Goal: Navigation & Orientation: Find specific page/section

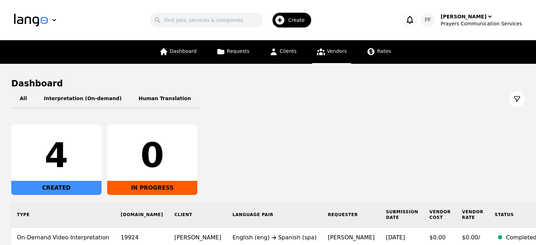
click at [331, 48] on span "Vendors" at bounding box center [337, 51] width 20 height 6
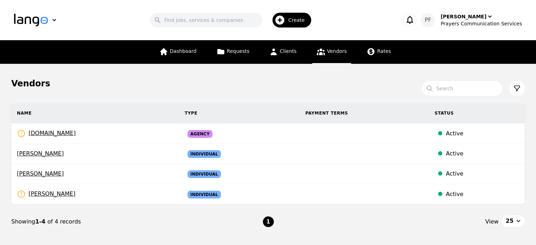
click at [324, 57] on link "Vendors" at bounding box center [331, 52] width 39 height 24
click at [282, 50] on span "Clients" at bounding box center [288, 51] width 17 height 6
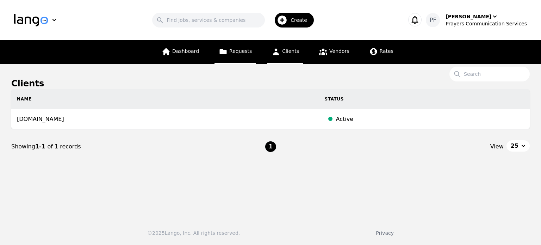
click at [249, 48] on span "Requests" at bounding box center [240, 51] width 23 height 6
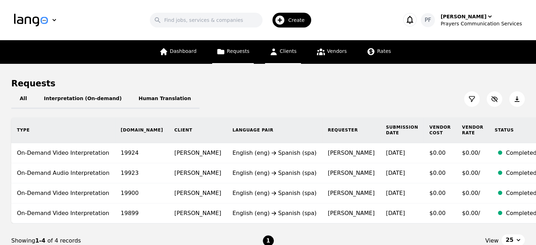
click at [294, 49] on span "Clients" at bounding box center [288, 51] width 17 height 6
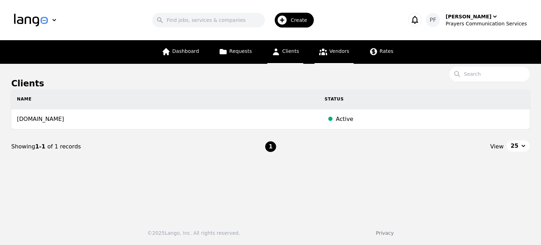
click at [332, 57] on link "Vendors" at bounding box center [334, 52] width 39 height 24
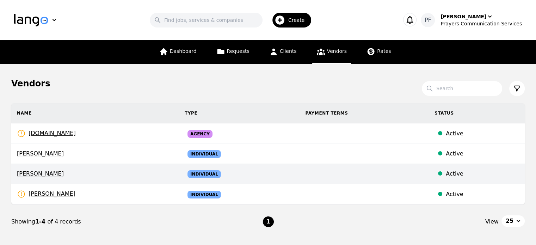
click at [465, 174] on div "Active" at bounding box center [482, 174] width 73 height 8
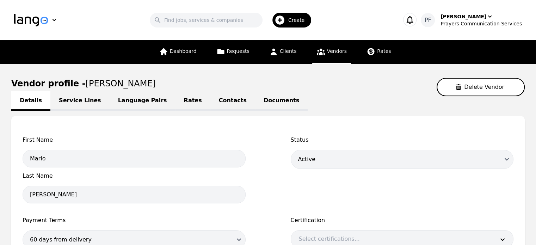
click at [90, 95] on link "Service Lines" at bounding box center [79, 100] width 59 height 19
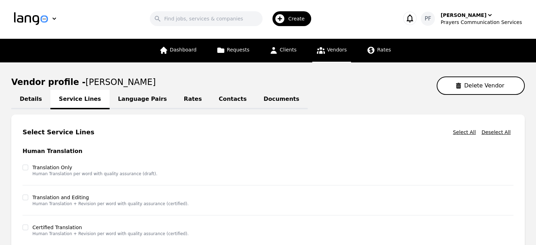
scroll to position [1, 0]
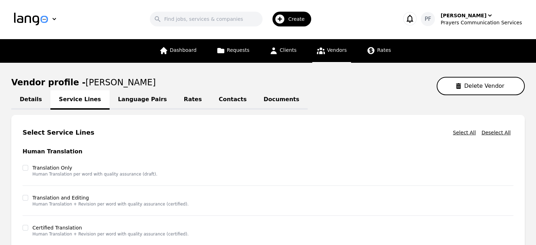
click at [136, 100] on link "Language Pairs" at bounding box center [143, 99] width 66 height 19
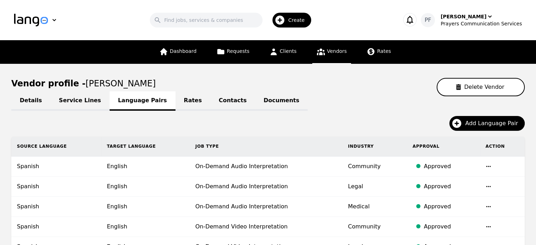
click at [176, 94] on link "Rates" at bounding box center [193, 100] width 35 height 19
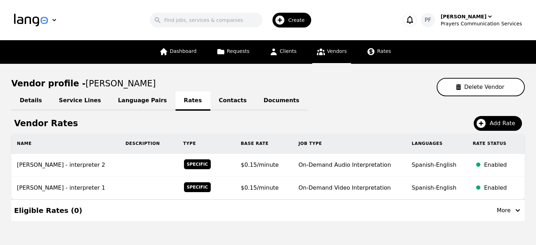
scroll to position [21, 0]
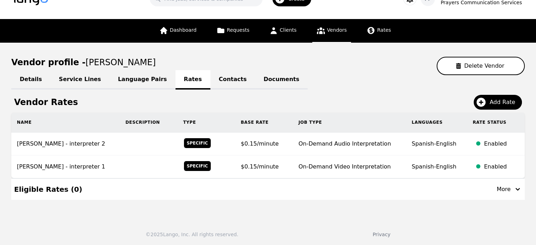
click at [219, 79] on link "Contacts" at bounding box center [232, 79] width 45 height 19
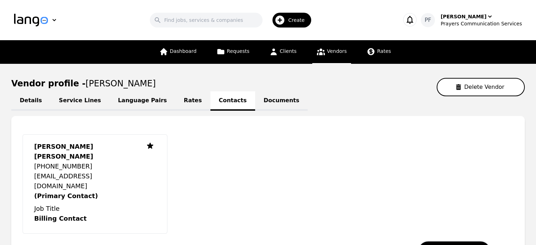
click at [26, 103] on link "Details" at bounding box center [30, 100] width 39 height 19
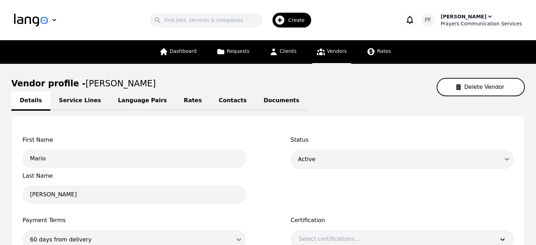
click at [486, 17] on icon "button" at bounding box center [489, 16] width 7 height 7
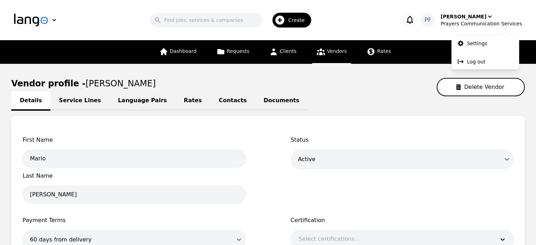
click at [358, 93] on div "Vendor profile - [PERSON_NAME] Delete Vendor" at bounding box center [268, 87] width 514 height 18
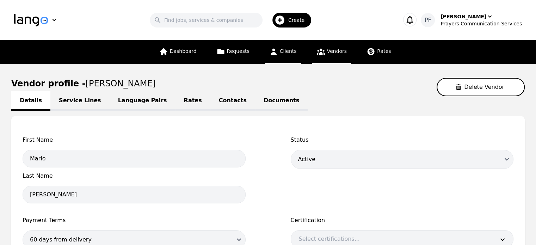
click at [283, 50] on span "Clients" at bounding box center [288, 51] width 17 height 6
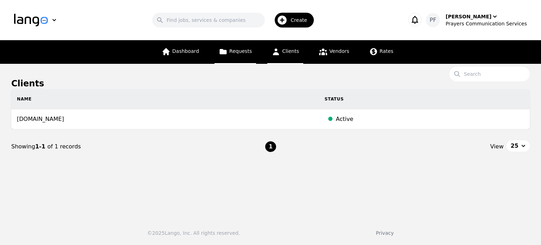
click at [240, 47] on link "Requests" at bounding box center [236, 52] width 42 height 24
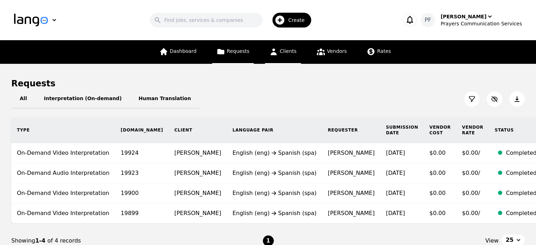
click at [292, 51] on span "Clients" at bounding box center [288, 51] width 17 height 6
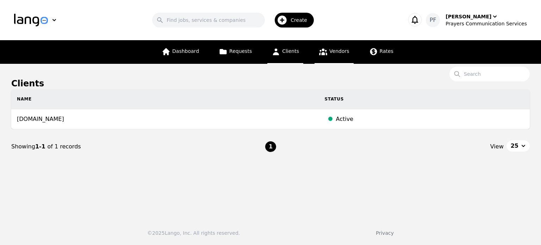
click at [342, 60] on link "Vendors" at bounding box center [334, 52] width 39 height 24
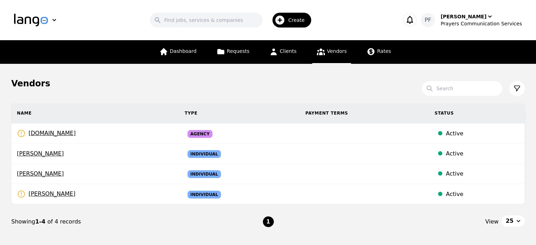
click at [213, 80] on div "Vendors" at bounding box center [268, 83] width 514 height 11
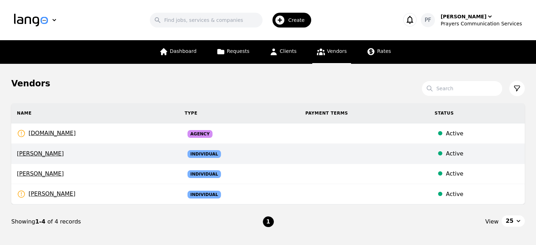
click at [458, 158] on td "Active" at bounding box center [477, 154] width 96 height 20
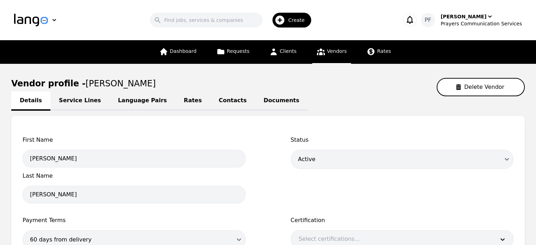
click at [69, 98] on link "Service Lines" at bounding box center [79, 100] width 59 height 19
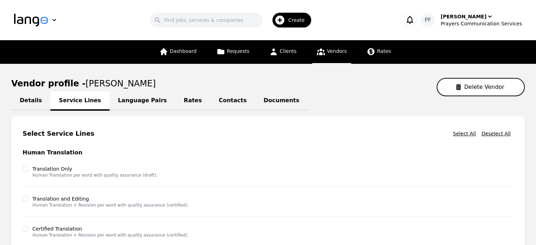
click at [176, 93] on link "Rates" at bounding box center [193, 100] width 35 height 19
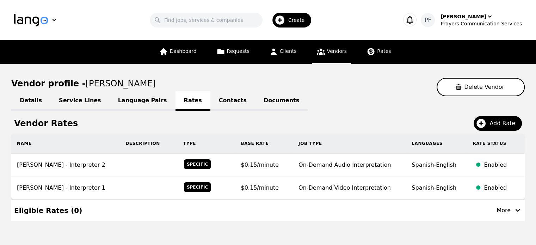
scroll to position [21, 0]
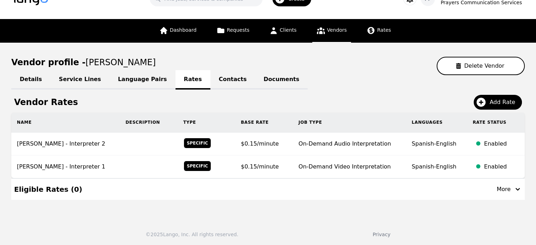
click at [319, 66] on div "Vendor profile - [PERSON_NAME]" at bounding box center [268, 66] width 514 height 18
click at [219, 80] on link "Contacts" at bounding box center [232, 79] width 45 height 19
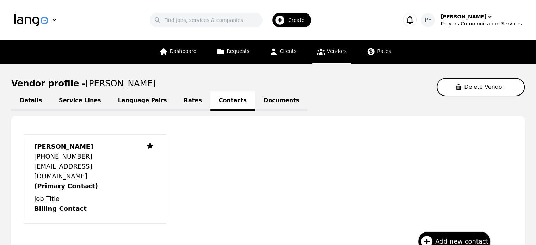
click at [178, 103] on link "Rates" at bounding box center [193, 100] width 35 height 19
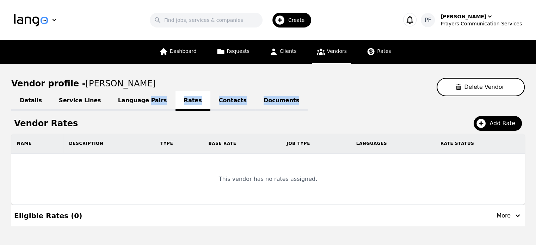
click at [178, 103] on div "Details Service Lines Language Pairs Rates Contacts Documents" at bounding box center [268, 100] width 514 height 8
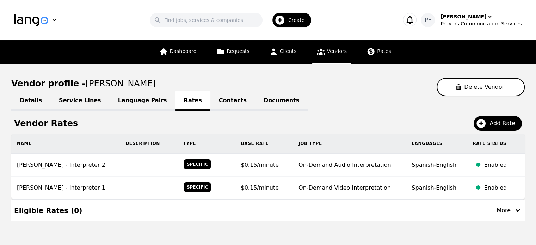
click at [176, 118] on div "Vendor Rates Add Rate" at bounding box center [268, 123] width 508 height 15
click at [210, 94] on link "Contacts" at bounding box center [232, 100] width 45 height 19
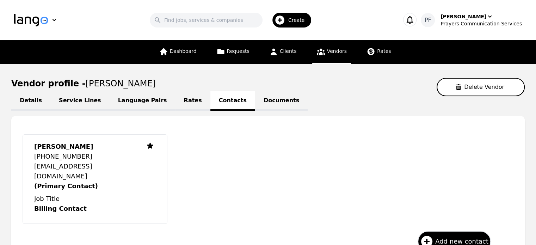
click at [275, 97] on div "Details Service Lines Language Pairs Rates Contacts Documents" at bounding box center [268, 100] width 514 height 8
click at [255, 95] on link "Documents" at bounding box center [281, 100] width 53 height 19
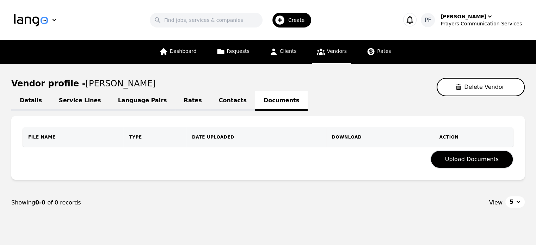
click at [32, 95] on link "Details" at bounding box center [30, 100] width 39 height 19
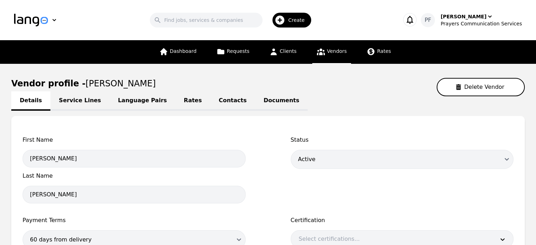
click at [63, 107] on link "Service Lines" at bounding box center [79, 100] width 59 height 19
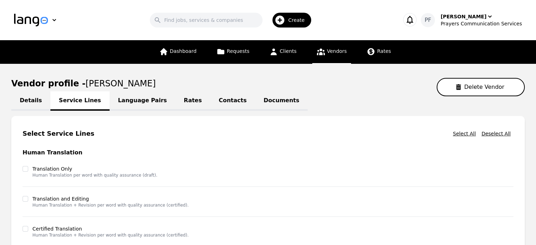
drag, startPoint x: 63, startPoint y: 107, endPoint x: 64, endPoint y: 98, distance: 8.5
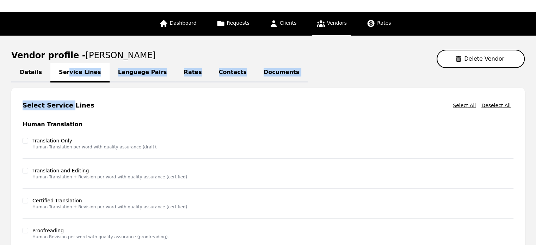
scroll to position [18, 0]
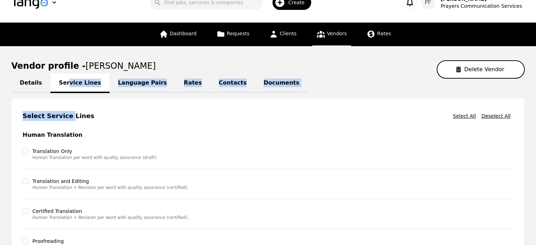
click at [15, 103] on div "Select Service Lines Select All Deselect All Human Translation Translation Only…" at bounding box center [268, 233] width 514 height 270
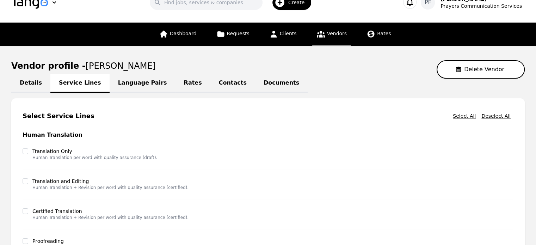
click at [31, 88] on link "Details" at bounding box center [30, 83] width 39 height 19
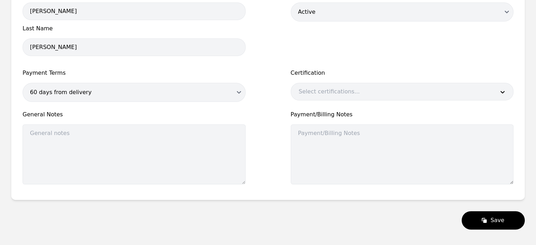
scroll to position [148, 0]
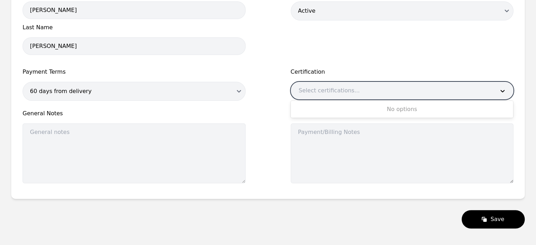
click at [331, 90] on div at bounding box center [391, 90] width 201 height 17
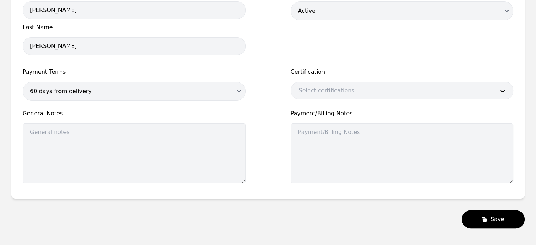
click at [269, 131] on div "First Name [PERSON_NAME] Last Name [PERSON_NAME] Status Active Disabled Draft P…" at bounding box center [268, 87] width 491 height 200
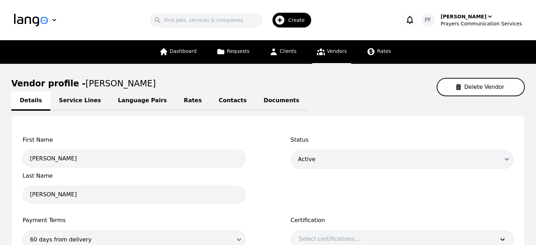
click at [178, 101] on link "Rates" at bounding box center [193, 100] width 35 height 19
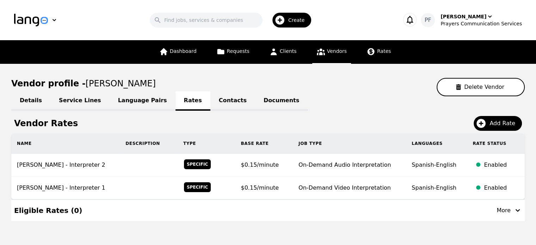
click at [122, 98] on link "Language Pairs" at bounding box center [143, 100] width 66 height 19
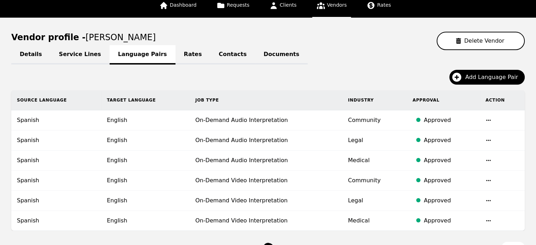
scroll to position [47, 0]
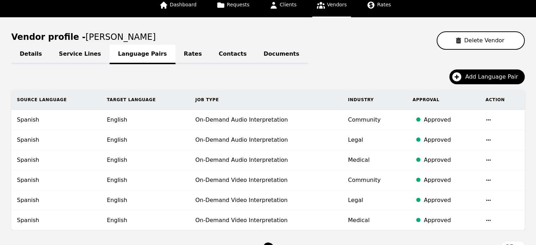
click at [213, 56] on link "Contacts" at bounding box center [232, 54] width 45 height 19
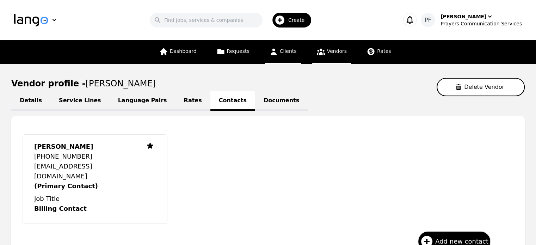
click at [287, 51] on span "Clients" at bounding box center [288, 51] width 17 height 6
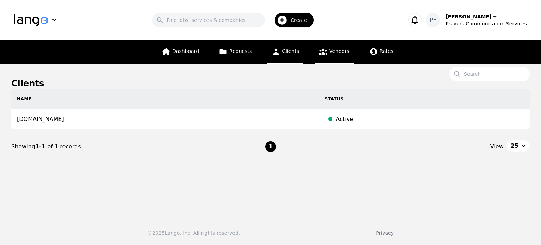
click at [330, 58] on link "Vendors" at bounding box center [334, 52] width 39 height 24
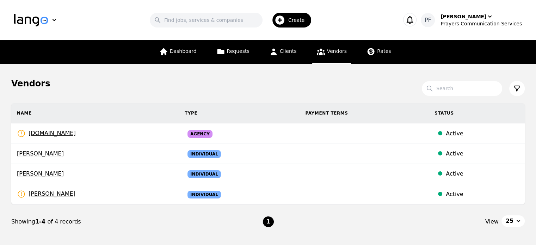
click at [207, 85] on div "Vendors" at bounding box center [268, 83] width 514 height 11
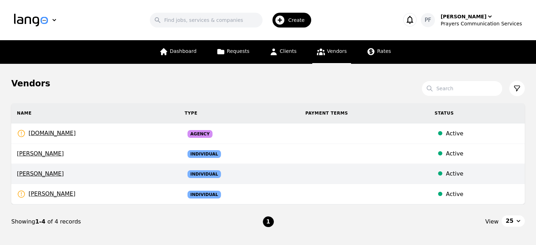
click at [307, 176] on td at bounding box center [364, 174] width 129 height 20
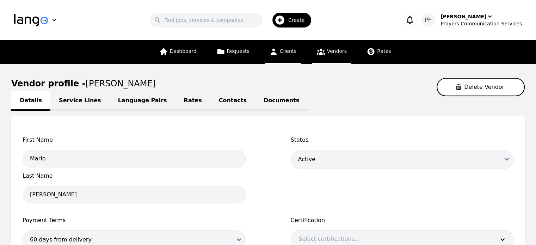
click at [285, 52] on span "Clients" at bounding box center [288, 51] width 17 height 6
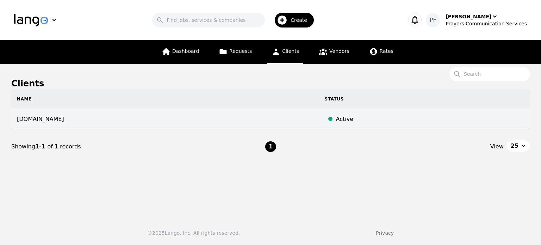
click at [292, 119] on td "[DOMAIN_NAME]" at bounding box center [165, 119] width 308 height 20
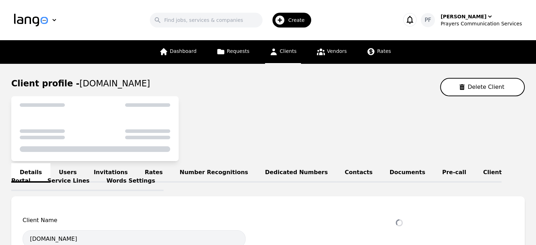
select select "active"
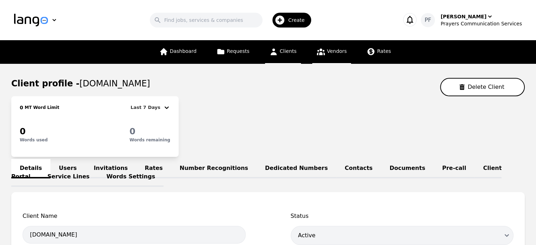
click at [319, 51] on icon at bounding box center [321, 51] width 9 height 9
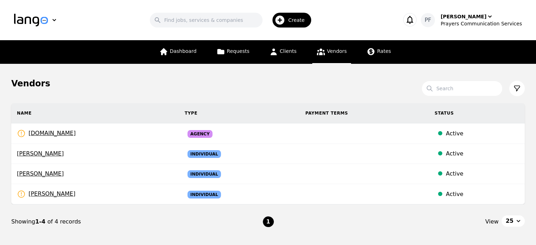
click at [240, 67] on main "Vendors Search Name Type Payment Terms Status [DOMAIN_NAME] Rates Need to be se…" at bounding box center [268, 165] width 536 height 203
click at [213, 76] on main "Vendors Search Name Type Payment Terms Status [DOMAIN_NAME] Rates Need to be se…" at bounding box center [268, 165] width 536 height 203
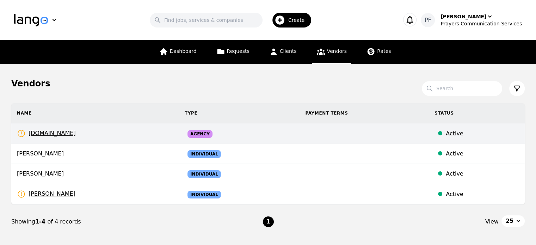
click at [157, 135] on td "[DOMAIN_NAME] Rates Need to be set" at bounding box center [95, 133] width 168 height 20
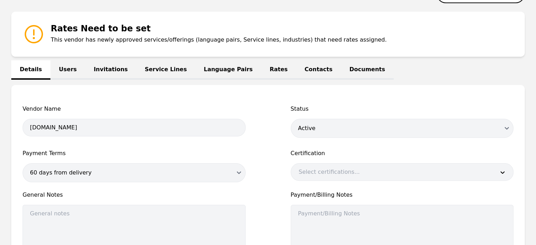
scroll to position [93, 0]
click at [77, 77] on link "Users" at bounding box center [67, 69] width 35 height 19
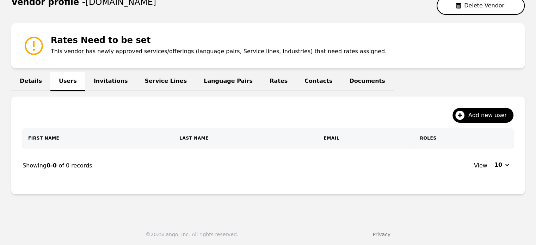
click at [108, 81] on link "Invitations" at bounding box center [110, 81] width 51 height 19
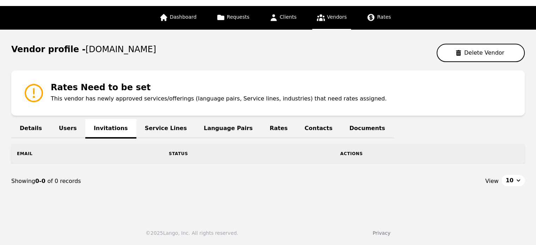
scroll to position [33, 0]
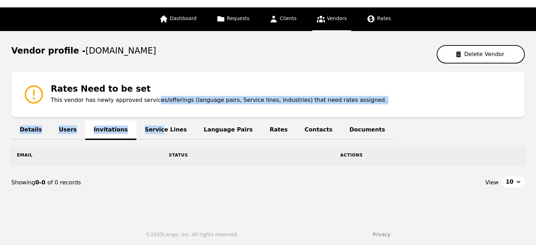
drag, startPoint x: 145, startPoint y: 111, endPoint x: 148, endPoint y: 131, distance: 20.3
click at [148, 131] on div "Vendor profile - [DOMAIN_NAME] Delete Vendor Rates Need to be set This vendor h…" at bounding box center [268, 122] width 514 height 155
click at [148, 131] on link "Service Lines" at bounding box center [165, 130] width 59 height 19
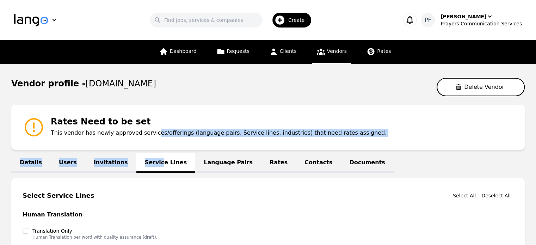
click at [196, 167] on link "Language Pairs" at bounding box center [228, 162] width 66 height 19
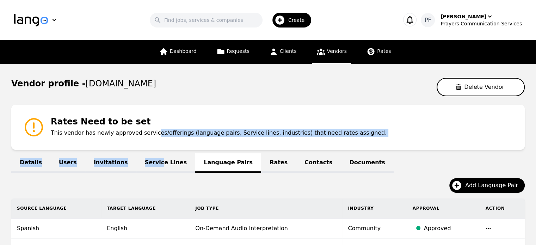
click at [261, 161] on link "Rates" at bounding box center [278, 162] width 35 height 19
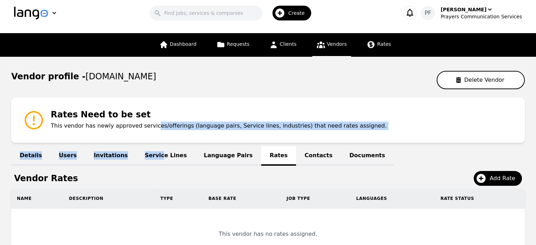
scroll to position [84, 0]
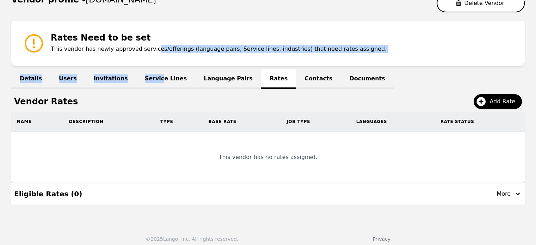
click at [296, 79] on link "Contacts" at bounding box center [318, 78] width 45 height 19
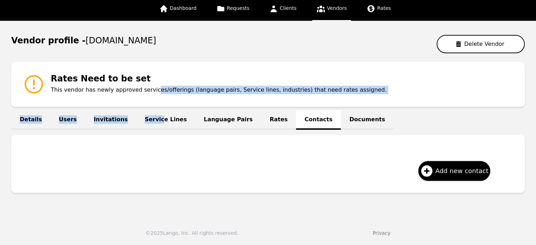
scroll to position [42, 0]
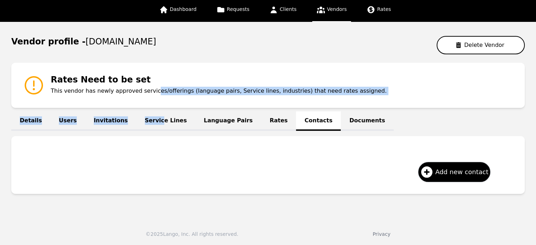
click at [31, 122] on link "Details" at bounding box center [30, 120] width 39 height 19
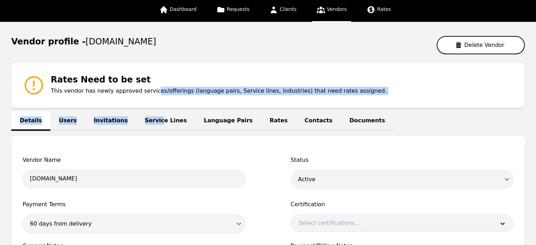
click at [323, 15] on link "Vendors" at bounding box center [331, 10] width 39 height 24
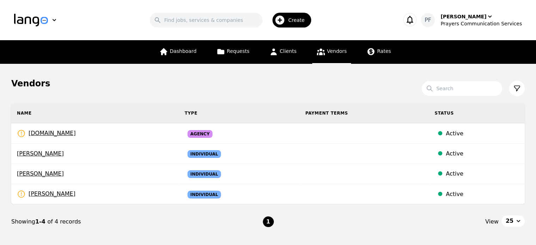
click at [107, 98] on section "Search Name Type Payment Terms Status [DOMAIN_NAME] Rates Need to be set Agency…" at bounding box center [268, 171] width 514 height 164
click at [167, 102] on section "Search Name Type Payment Terms Status [DOMAIN_NAME] Rates Need to be set Agency…" at bounding box center [268, 171] width 514 height 164
click at [118, 102] on section "Search Name Type Payment Terms Status [DOMAIN_NAME] Rates Need to be set Agency…" at bounding box center [268, 171] width 514 height 164
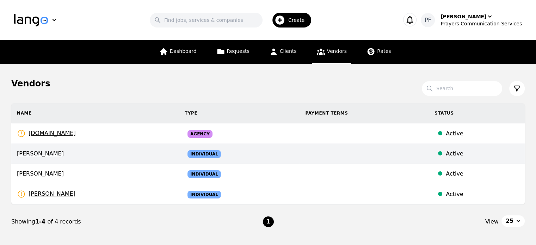
click at [37, 154] on span "[PERSON_NAME]" at bounding box center [95, 153] width 157 height 8
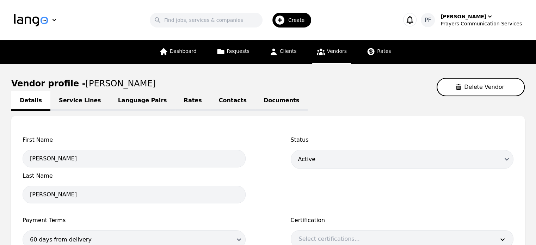
click at [81, 104] on link "Service Lines" at bounding box center [79, 100] width 59 height 19
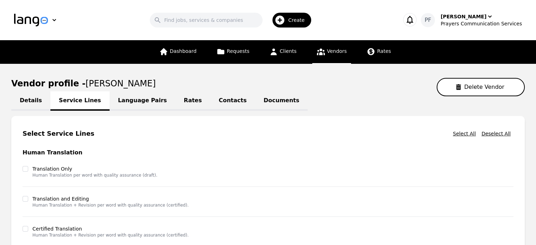
click at [336, 52] on span "Vendors" at bounding box center [337, 51] width 20 height 6
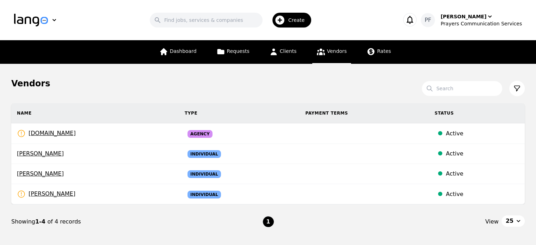
click at [304, 96] on section "Search Name Type Payment Terms Status [DOMAIN_NAME] Rates Need to be set Agency…" at bounding box center [268, 171] width 514 height 164
